Goal: Task Accomplishment & Management: Use online tool/utility

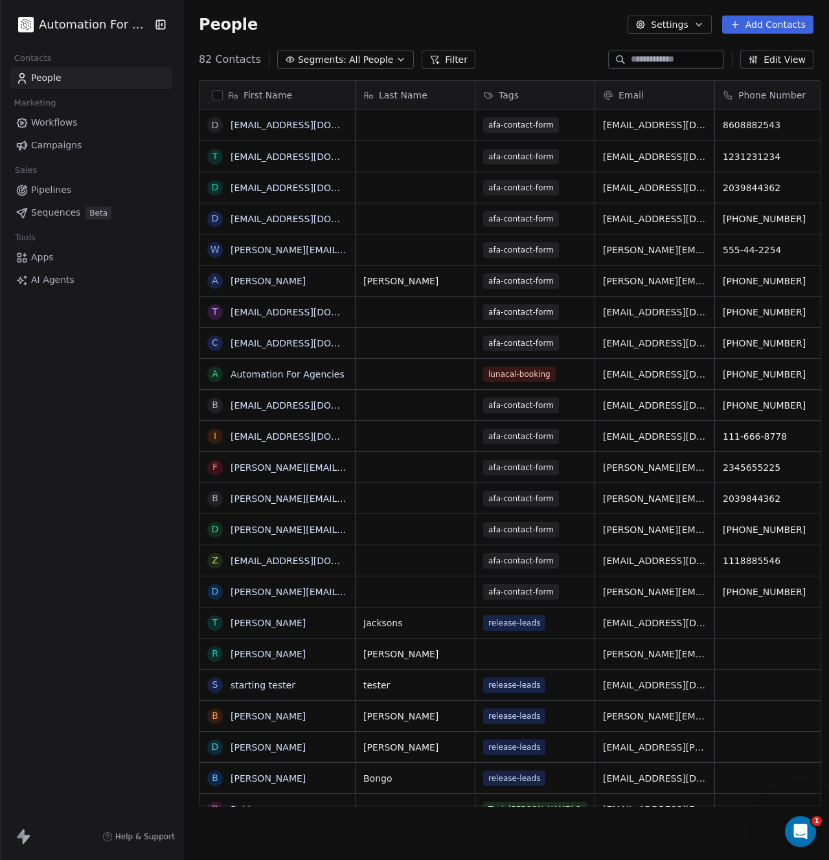
scroll to position [747, 644]
click at [42, 259] on span "Apps" at bounding box center [42, 258] width 23 height 14
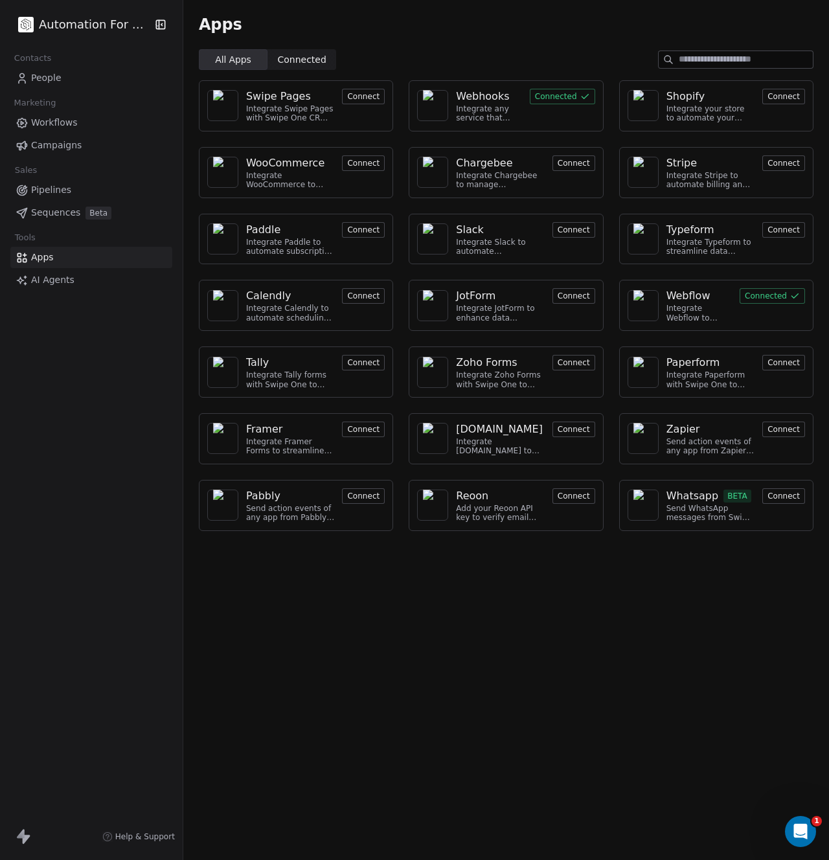
click at [487, 104] on div "Integrate any service that supports webhooks with Swipe One to capture and auto…" at bounding box center [488, 113] width 65 height 19
click at [435, 108] on img at bounding box center [432, 105] width 19 height 31
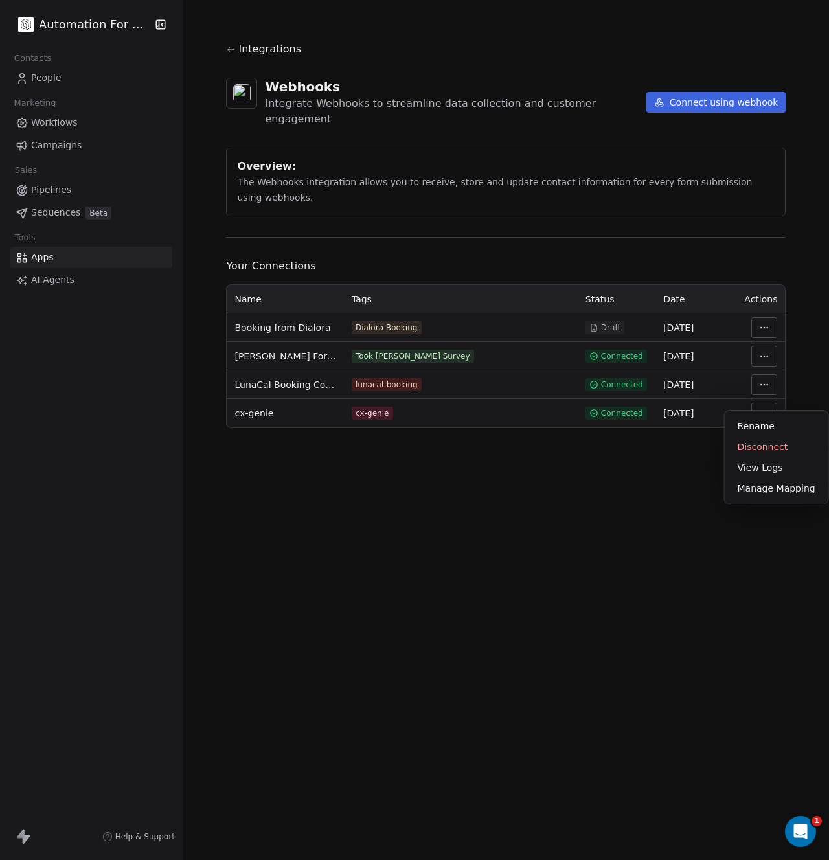
click at [760, 398] on html "Automation For Agencies Contacts People Marketing Workflows Campaigns Sales Pip…" at bounding box center [414, 430] width 829 height 860
click at [82, 35] on html "Automation For Agencies Contacts People Marketing Workflows Campaigns Sales Pip…" at bounding box center [414, 430] width 829 height 860
click at [78, 26] on html "Automation For Agencies Contacts People Marketing Workflows Campaigns Sales Pip…" at bounding box center [414, 430] width 829 height 860
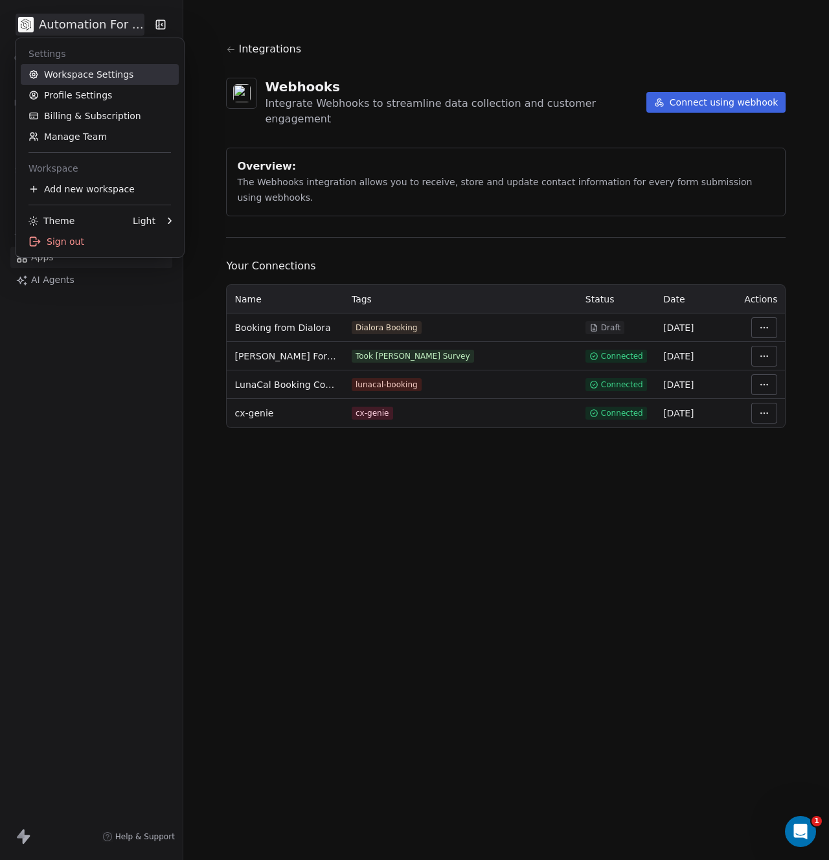
click at [78, 78] on link "Workspace Settings" at bounding box center [100, 74] width 158 height 21
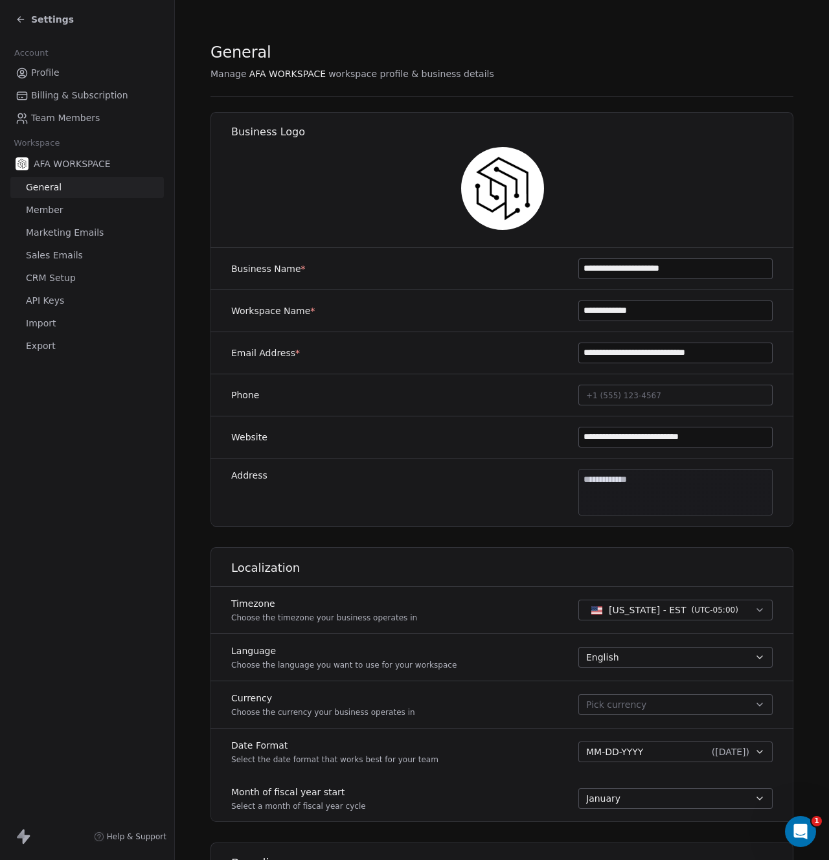
click at [44, 302] on span "API Keys" at bounding box center [45, 301] width 38 height 14
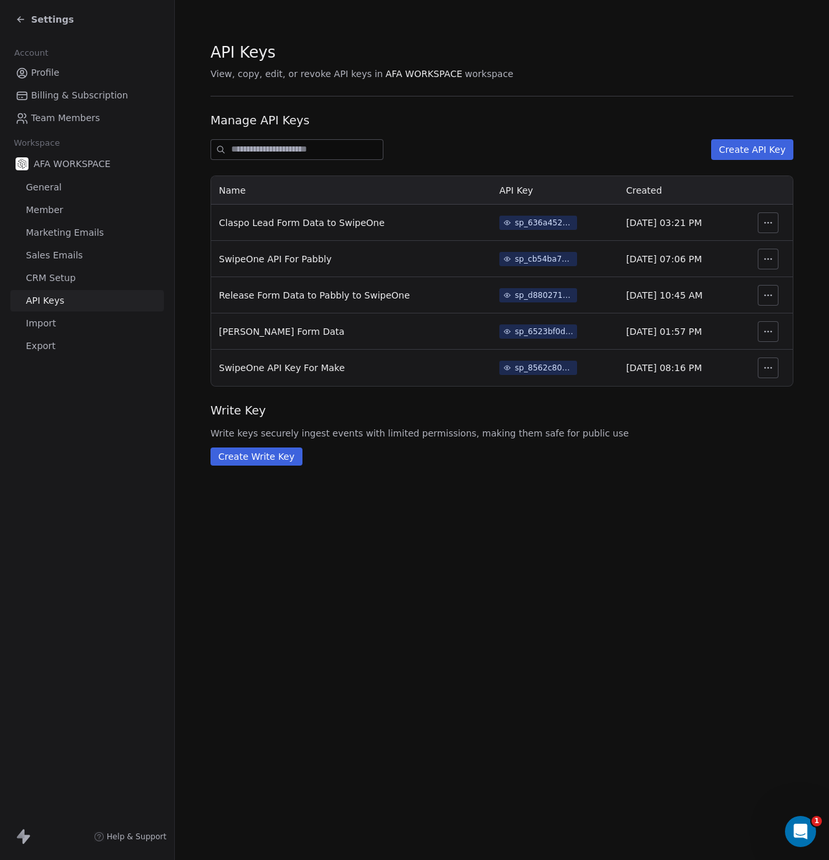
click at [22, 19] on icon at bounding box center [21, 19] width 10 height 10
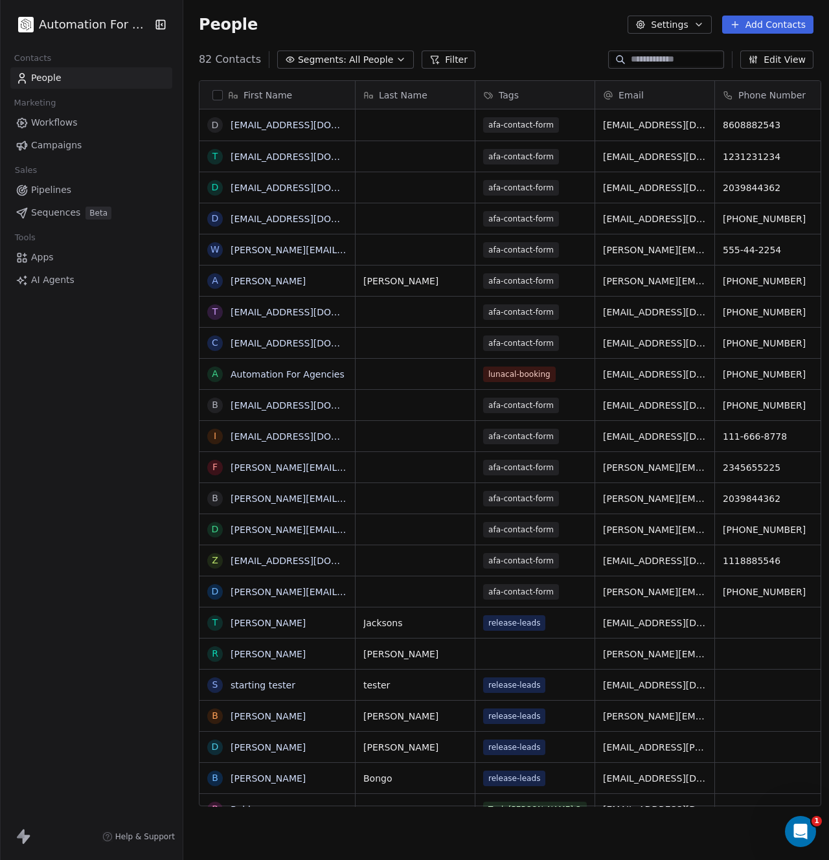
scroll to position [747, 644]
click at [40, 267] on link "Apps" at bounding box center [91, 257] width 162 height 21
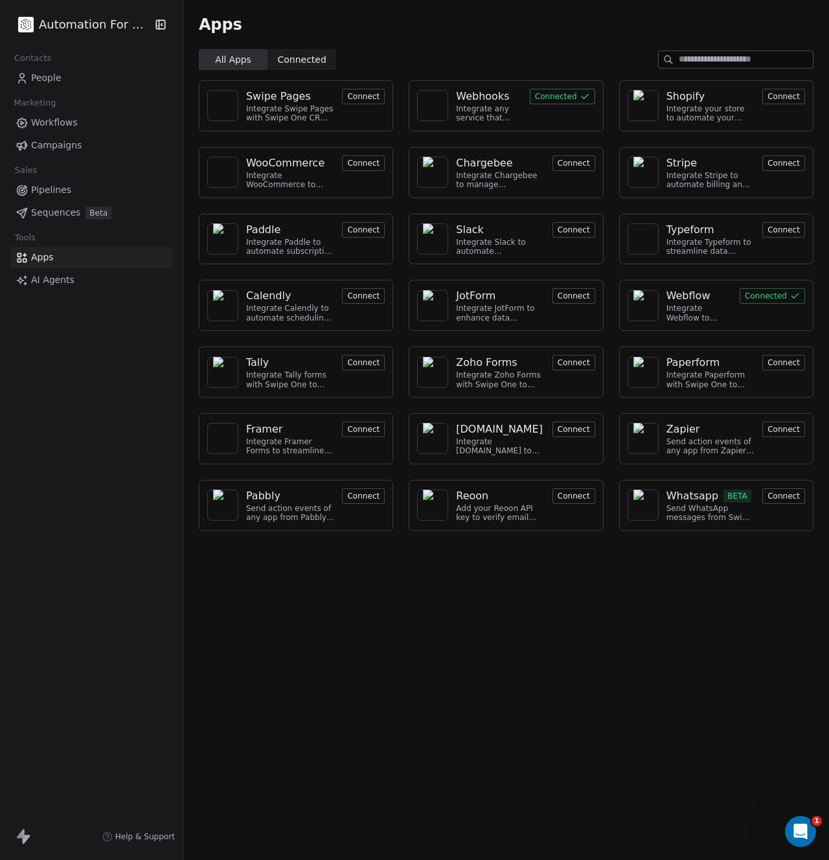
click at [539, 99] on button "Connected" at bounding box center [562, 97] width 65 height 16
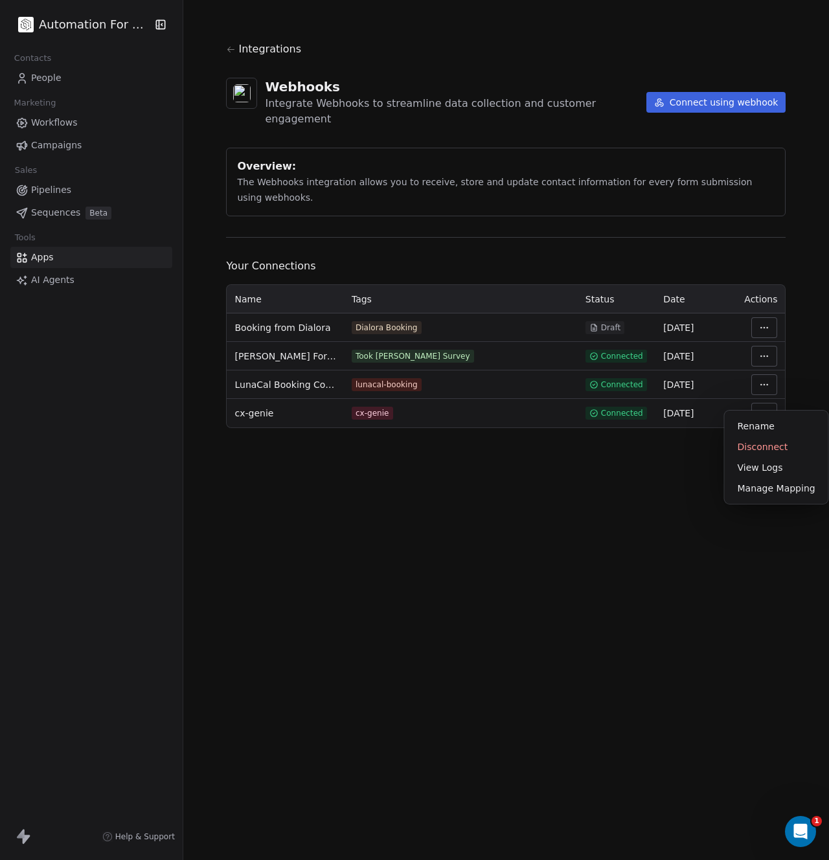
click at [764, 397] on html "Automation For Agencies Contacts People Marketing Workflows Campaigns Sales Pip…" at bounding box center [414, 430] width 829 height 860
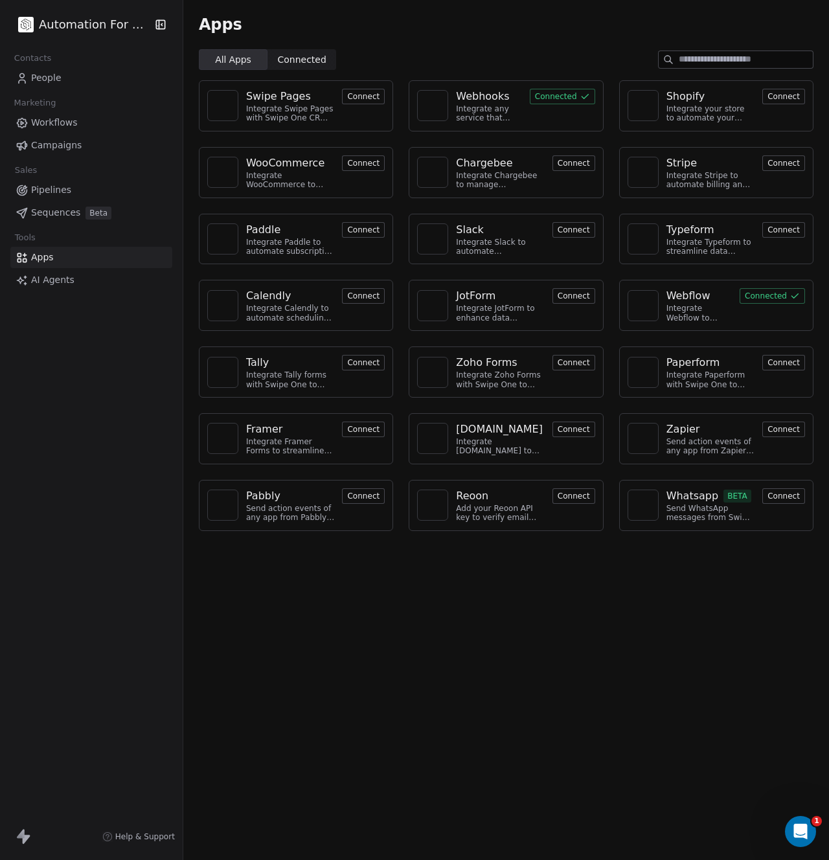
click at [62, 27] on html "Automation For Agencies Contacts People Marketing Workflows Campaigns Sales Pip…" at bounding box center [414, 430] width 829 height 860
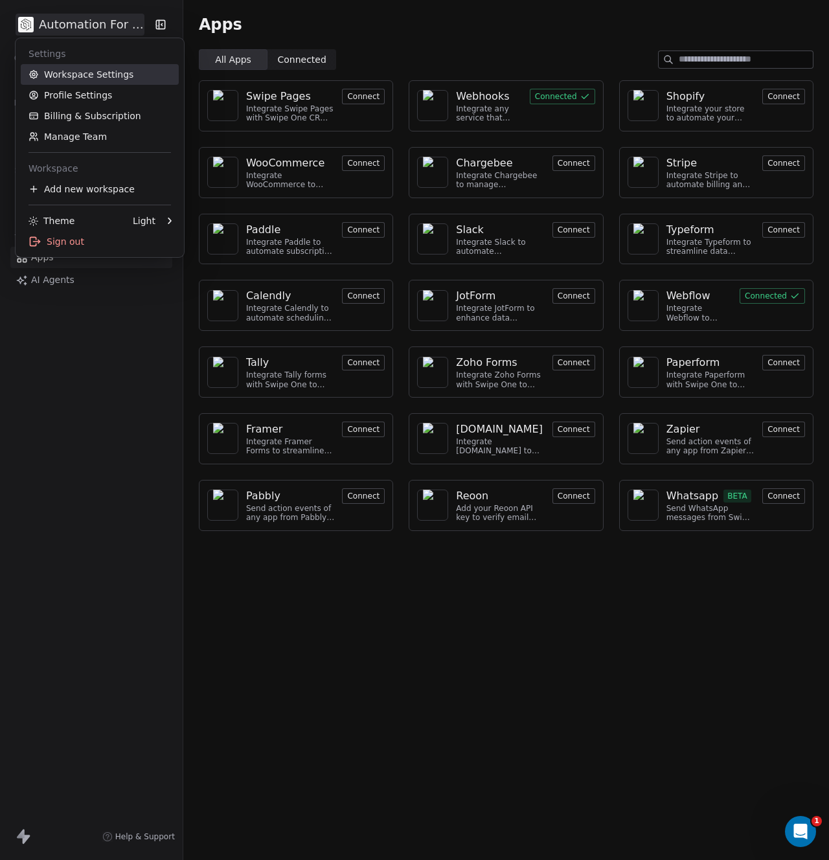
click at [61, 80] on link "Workspace Settings" at bounding box center [100, 74] width 158 height 21
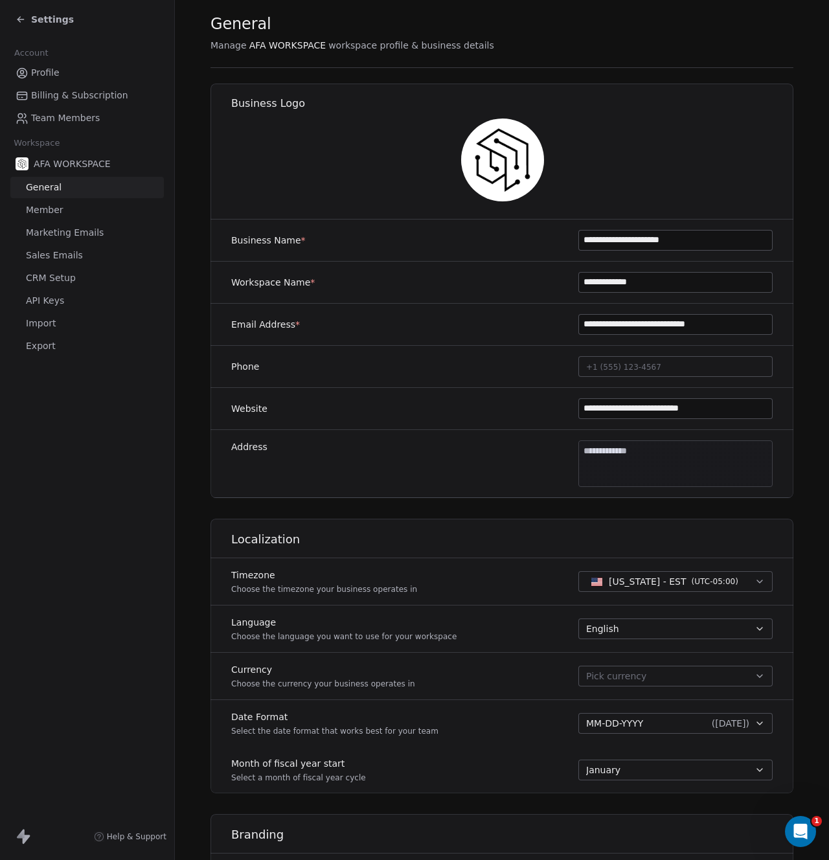
scroll to position [58, 0]
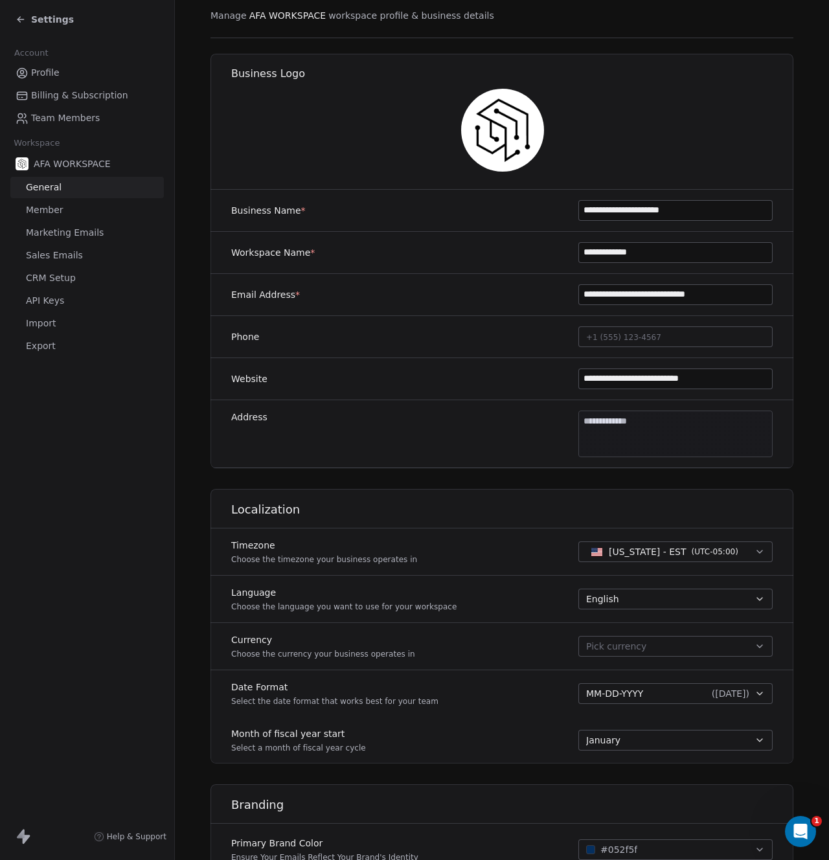
click at [56, 304] on span "API Keys" at bounding box center [45, 301] width 38 height 14
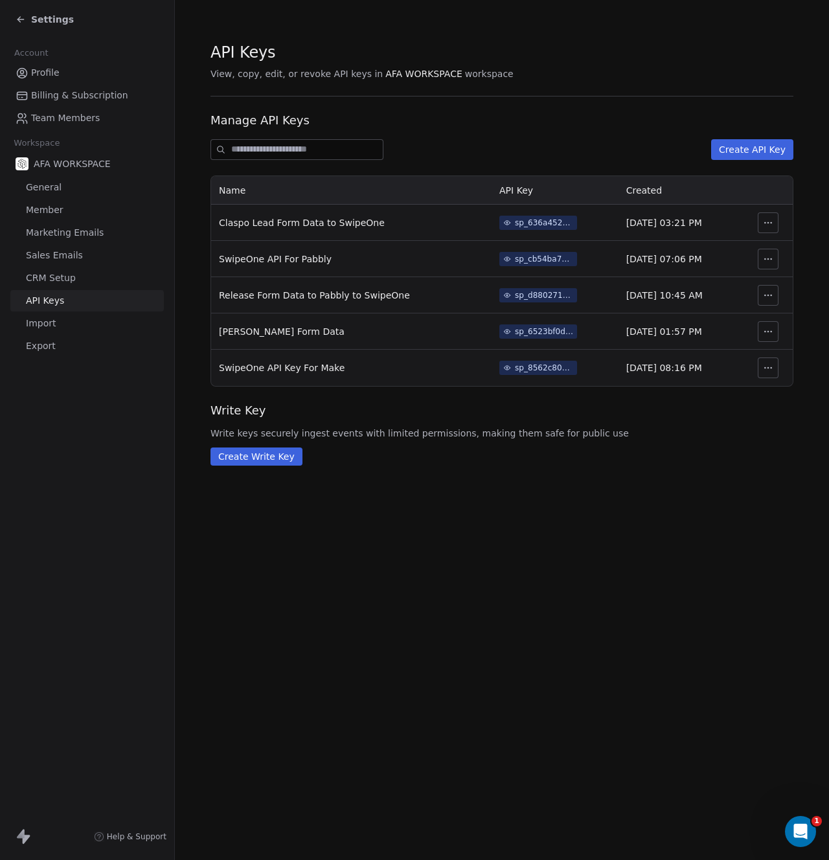
click at [515, 299] on div "sp_d8802713454c48e7b11d619b846d5164" at bounding box center [544, 295] width 58 height 12
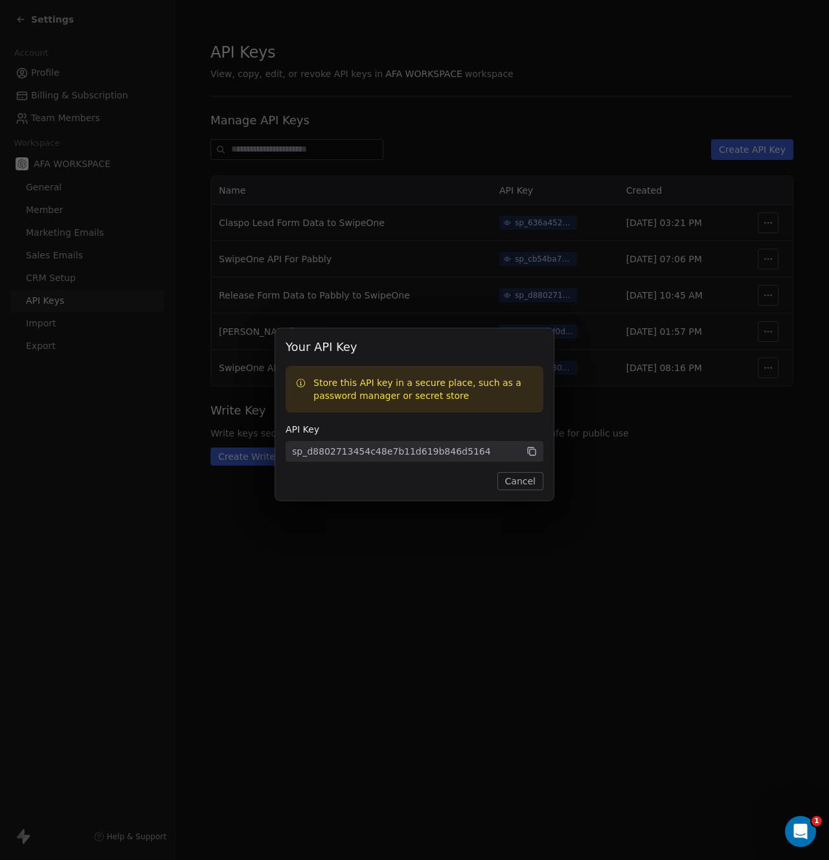
click at [525, 482] on button "Cancel" at bounding box center [520, 481] width 46 height 18
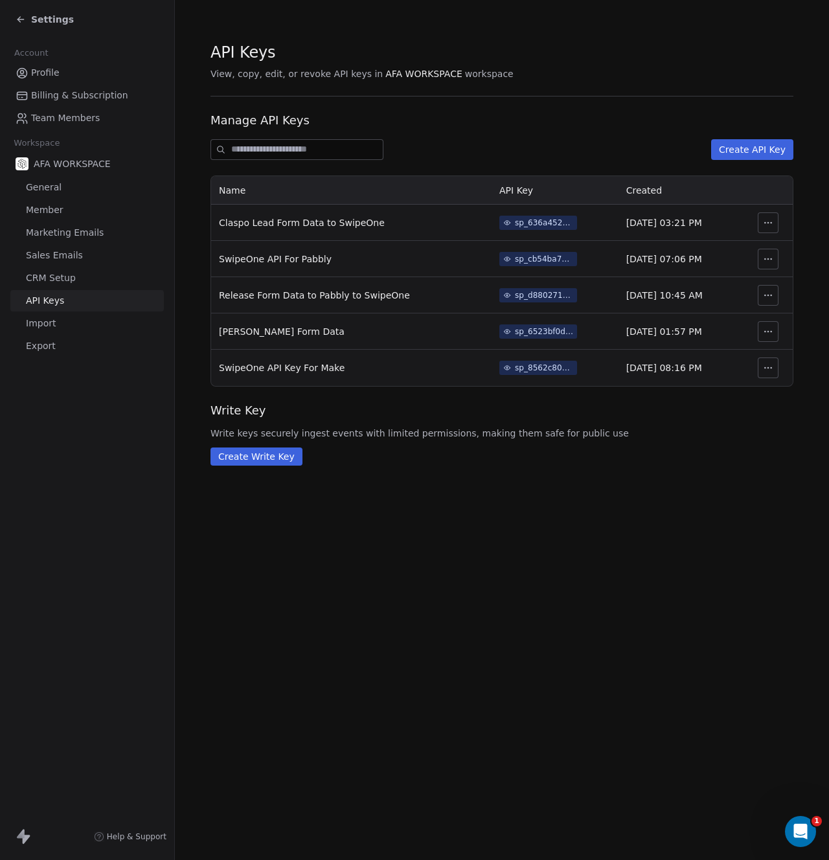
click at [765, 370] on icon "button" at bounding box center [768, 368] width 10 height 10
click at [619, 371] on td "[DATE] 08:16 PM" at bounding box center [681, 368] width 125 height 36
click at [20, 20] on icon at bounding box center [21, 19] width 10 height 10
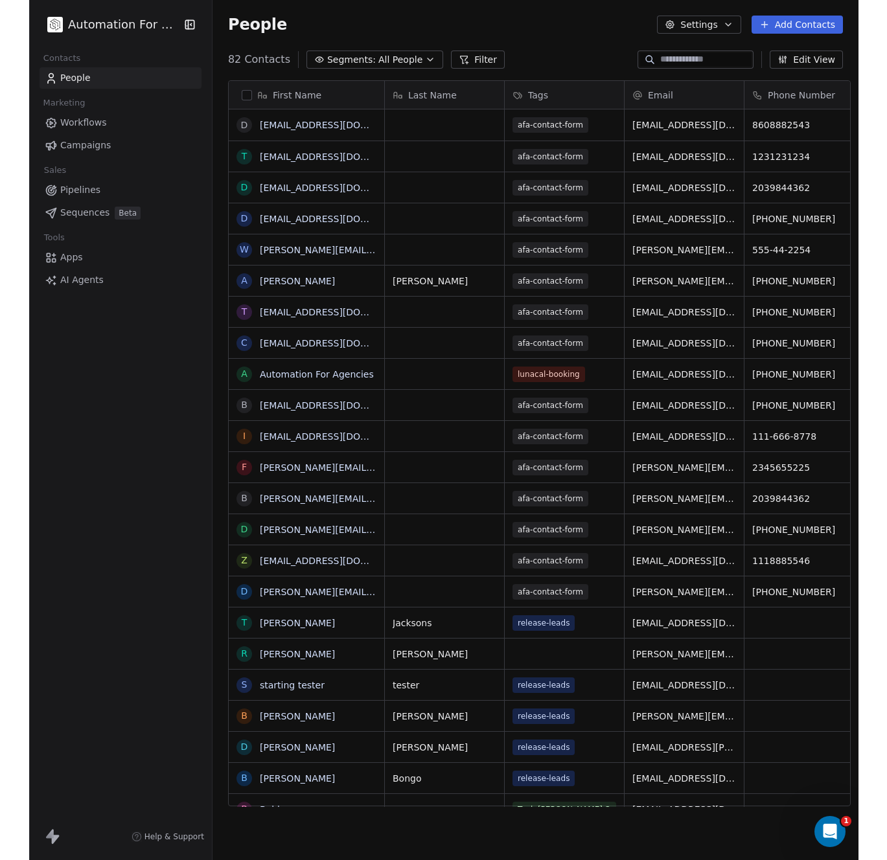
scroll to position [747, 644]
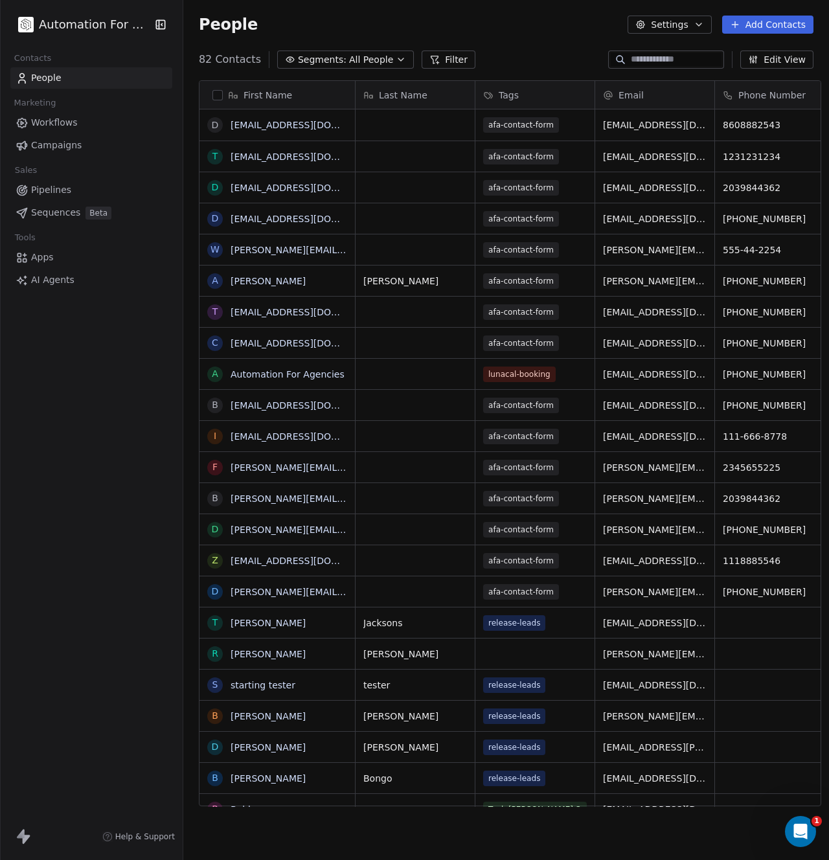
click at [38, 280] on span "AI Agents" at bounding box center [52, 280] width 43 height 14
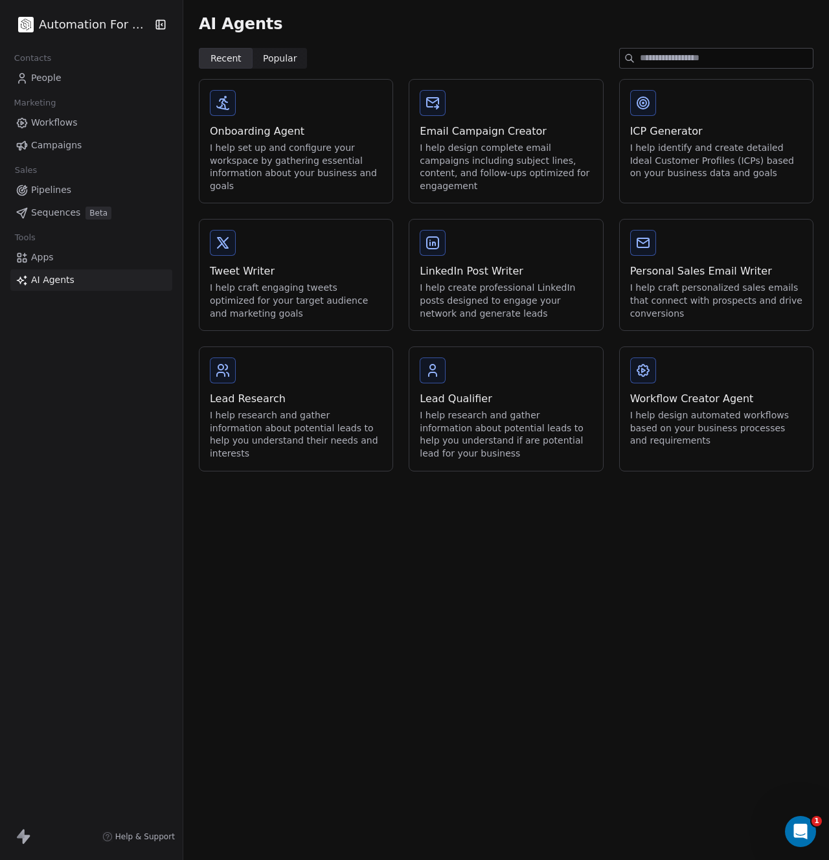
click at [37, 260] on span "Apps" at bounding box center [42, 258] width 23 height 14
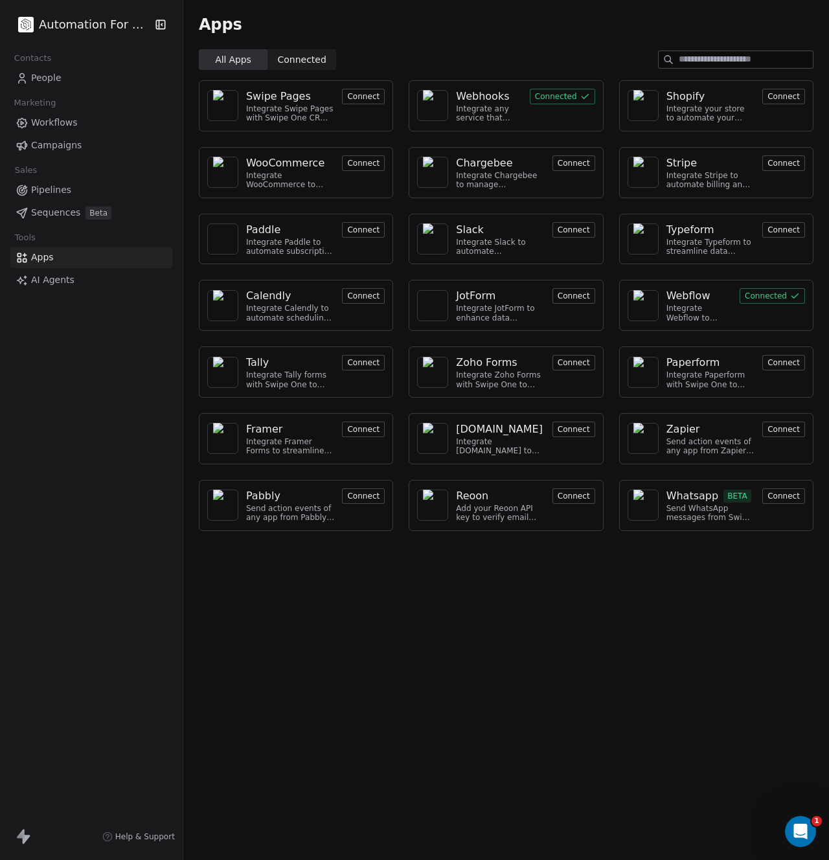
click at [551, 102] on button "Connected" at bounding box center [562, 97] width 65 height 16
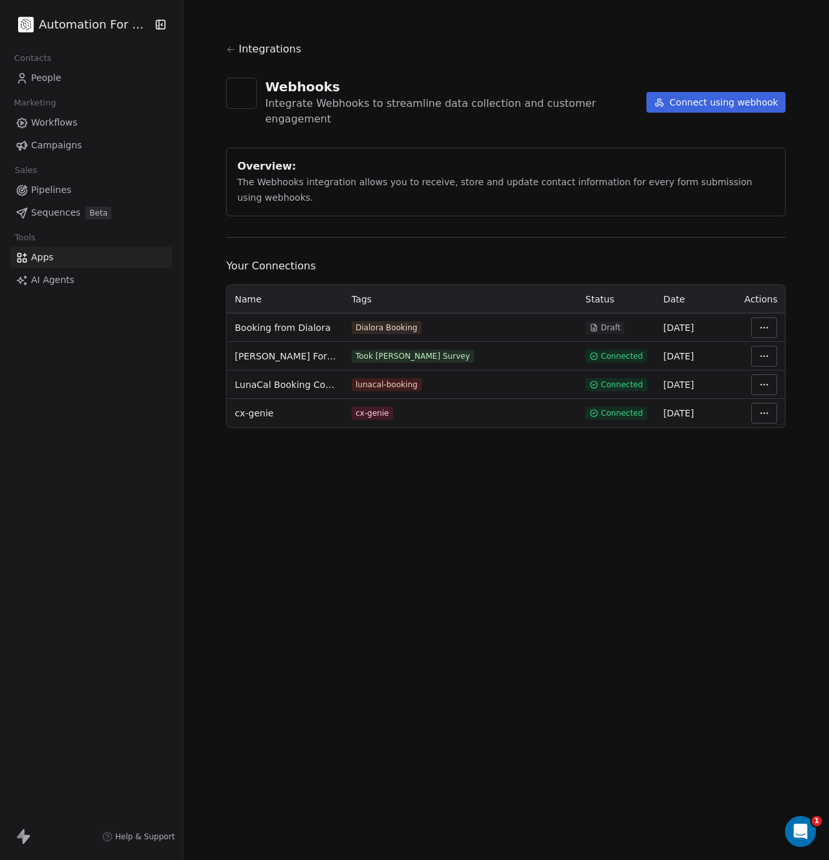
click at [759, 398] on html "Automation For Agencies Contacts People Marketing Workflows Campaigns Sales Pip…" at bounding box center [414, 430] width 829 height 860
click at [758, 488] on div "Manage Mapping" at bounding box center [776, 488] width 93 height 21
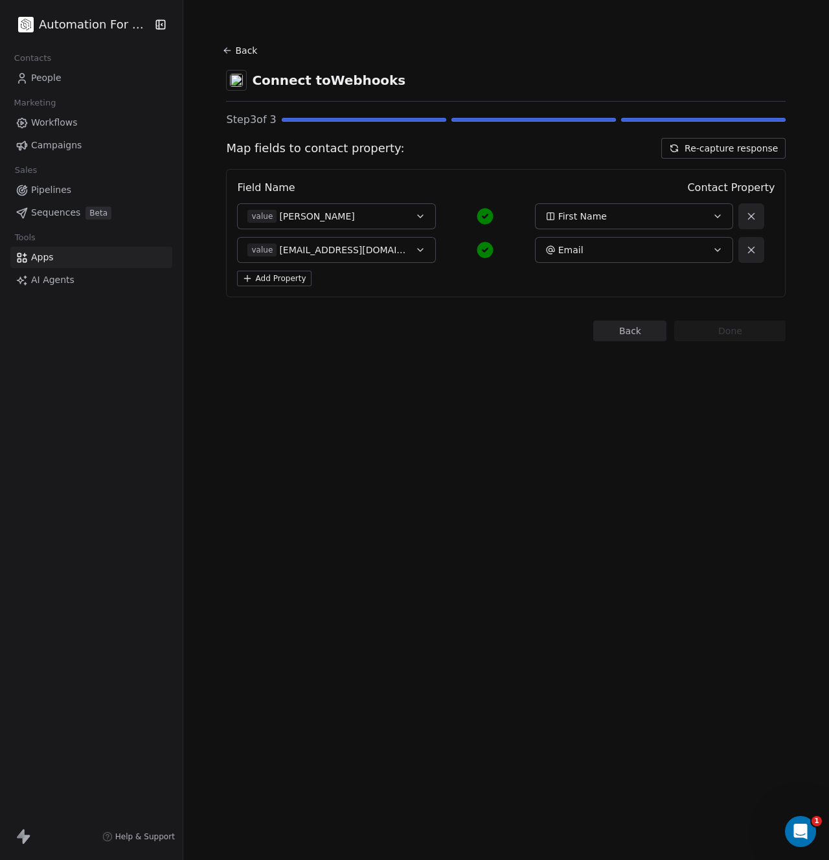
click at [225, 51] on icon at bounding box center [226, 52] width 3 height 3
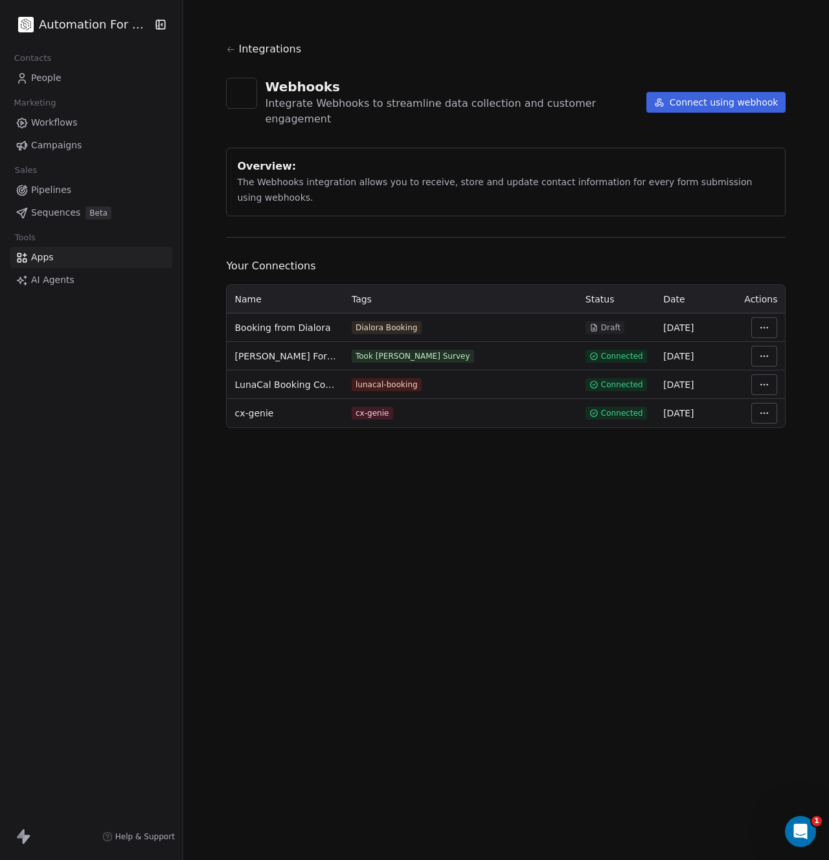
click at [753, 400] on html "Automation For Agencies Contacts People Marketing Workflows Campaigns Sales Pip…" at bounding box center [414, 430] width 829 height 860
click at [752, 468] on div "View Logs" at bounding box center [776, 467] width 93 height 21
click at [707, 93] on button "Connect using webhook" at bounding box center [716, 102] width 140 height 21
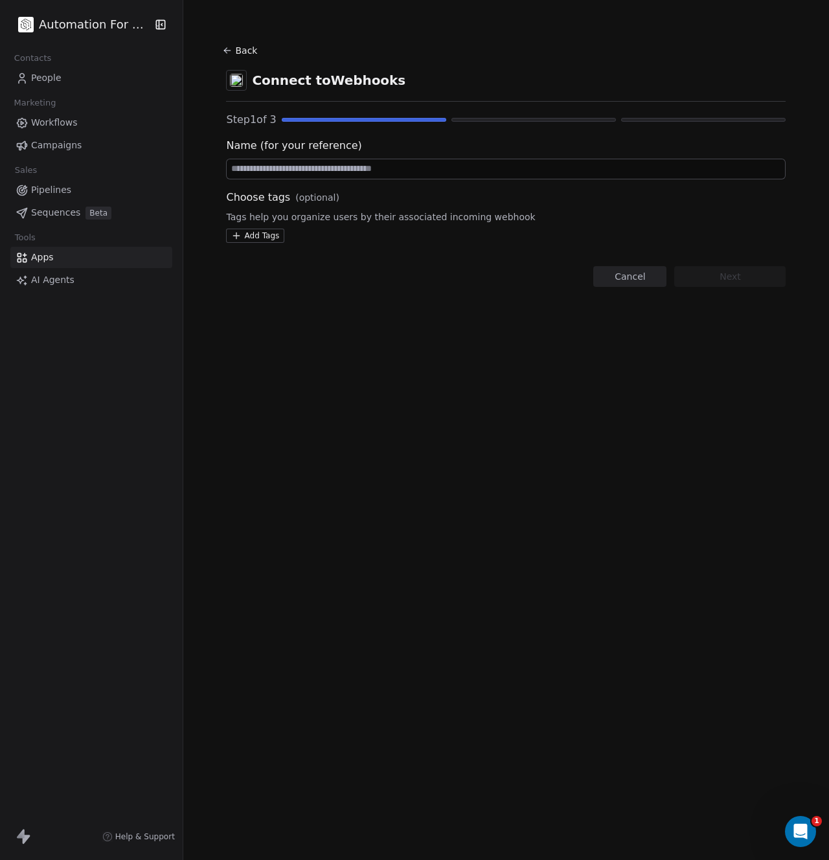
click at [251, 176] on input at bounding box center [506, 168] width 558 height 19
drag, startPoint x: 293, startPoint y: 174, endPoint x: 192, endPoint y: 164, distance: 101.5
click at [195, 164] on section "Back Connect to Webhooks Step 1 of 3 Name (for your reference) ****** Choose ta…" at bounding box center [506, 164] width 622 height 328
type input "******"
click at [744, 278] on button "Next" at bounding box center [729, 276] width 111 height 21
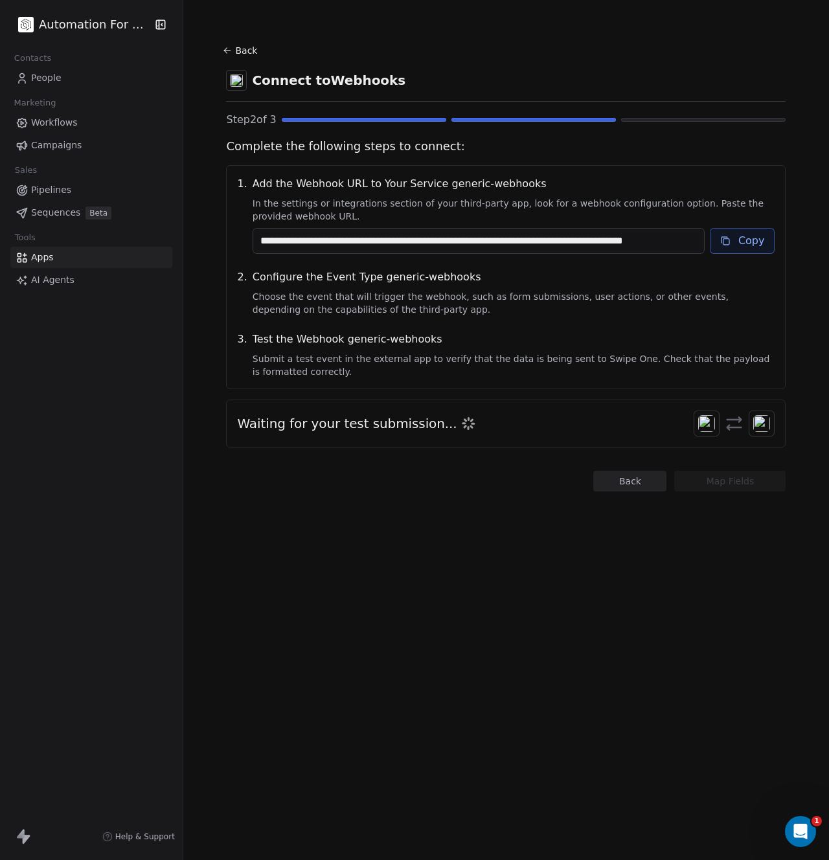
click at [742, 240] on button "Copy" at bounding box center [742, 241] width 65 height 26
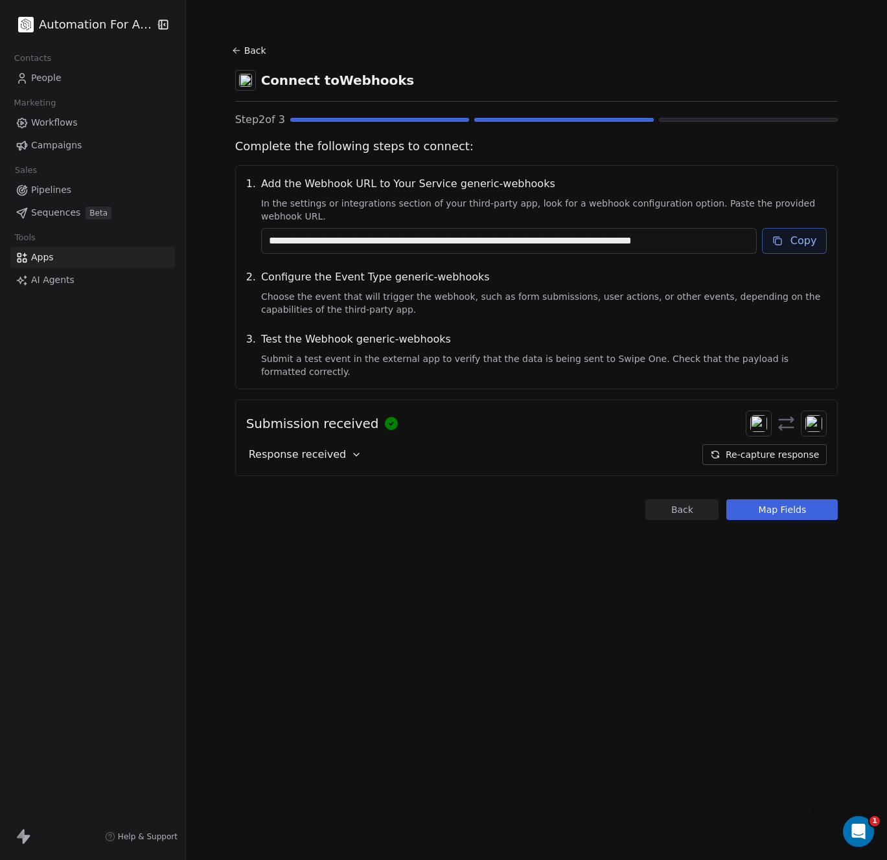
click at [760, 500] on button "Map Fields" at bounding box center [781, 509] width 111 height 21
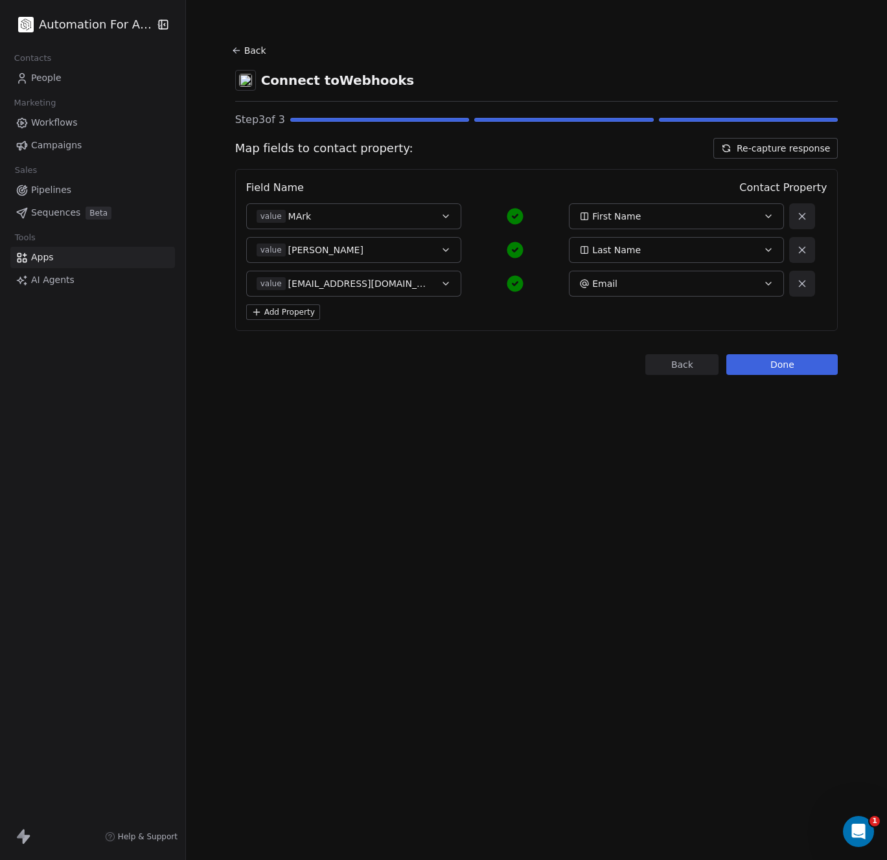
click at [771, 364] on button "Done" at bounding box center [781, 364] width 111 height 21
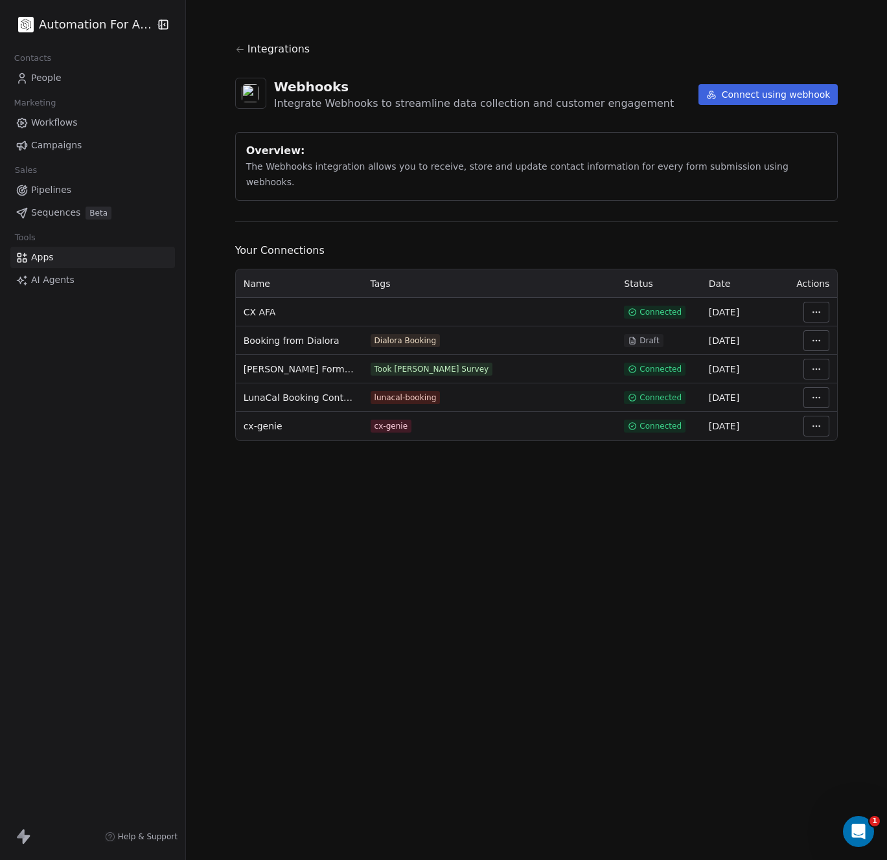
click at [211, 19] on section "Integrations Webhooks Integrate Webhooks to streamline data collection and cust…" at bounding box center [536, 241] width 665 height 482
click at [805, 296] on html "Automation For Agencies Contacts People Marketing Workflows Campaigns Sales Pip…" at bounding box center [443, 430] width 887 height 860
click at [811, 322] on div "Rename" at bounding box center [834, 325] width 93 height 21
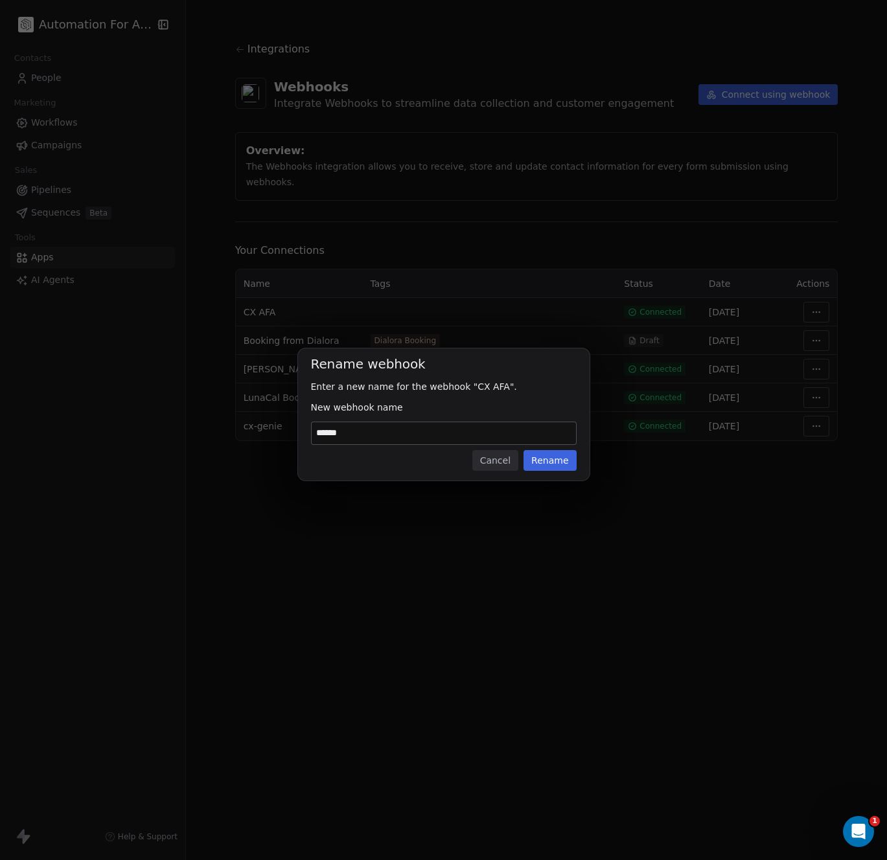
click at [493, 455] on button "Cancel" at bounding box center [495, 460] width 46 height 21
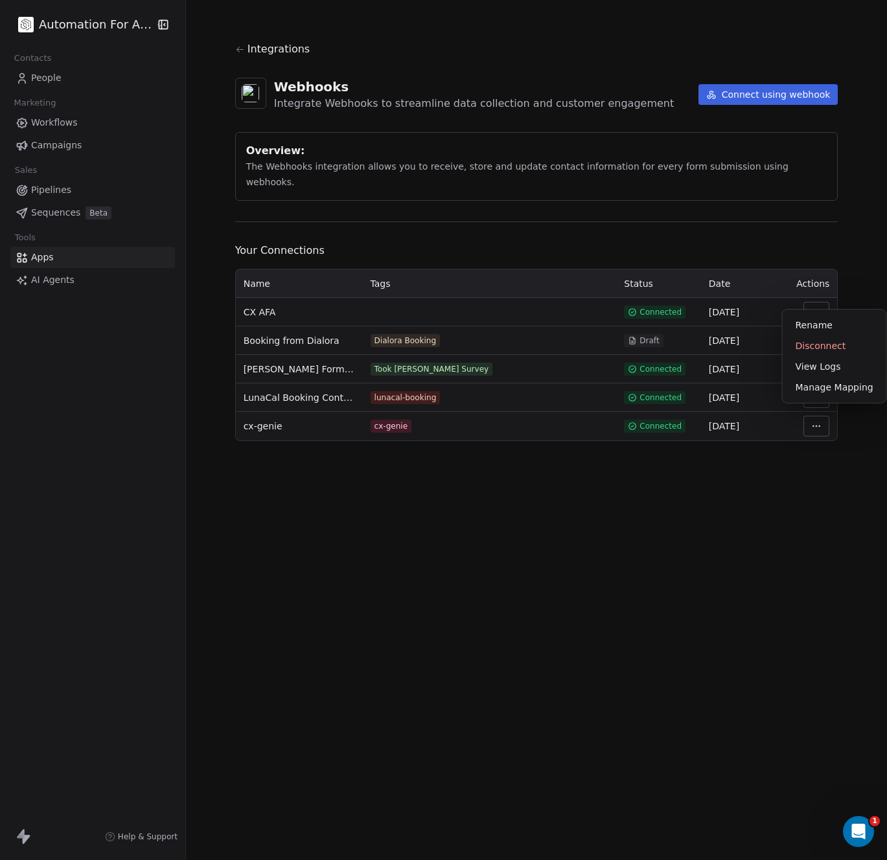
click at [808, 293] on html "Automation For Agencies Contacts People Marketing Workflows Campaigns Sales Pip…" at bounding box center [443, 430] width 887 height 860
click at [808, 326] on div "Rename" at bounding box center [834, 325] width 93 height 21
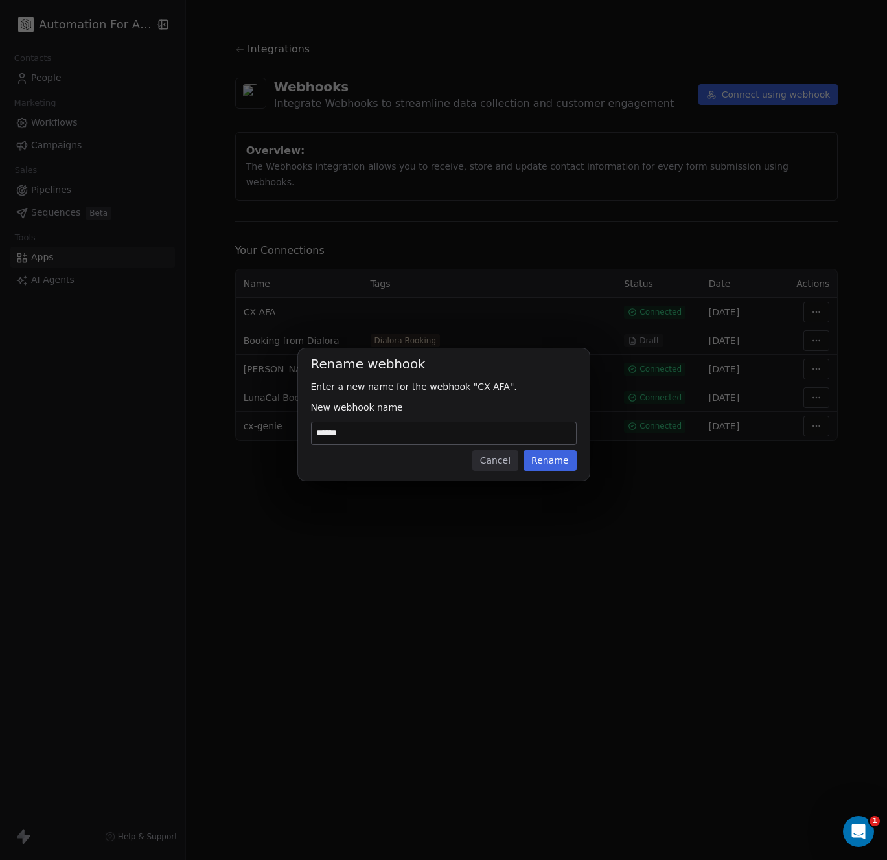
click at [325, 437] on input "******" at bounding box center [444, 433] width 264 height 22
click at [422, 432] on input "**********" at bounding box center [444, 433] width 264 height 22
type input "**********"
click at [556, 461] on button "Rename" at bounding box center [549, 460] width 52 height 21
